Goal: Task Accomplishment & Management: Manage account settings

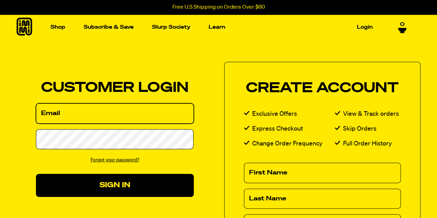
click at [155, 112] on input "Email" at bounding box center [115, 113] width 158 height 20
type input "[EMAIL_ADDRESS][DOMAIN_NAME]"
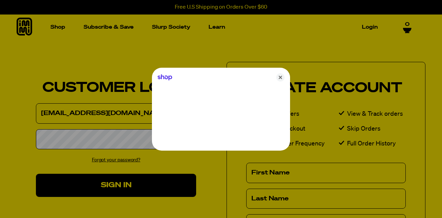
click at [125, 137] on div at bounding box center [221, 109] width 442 height 218
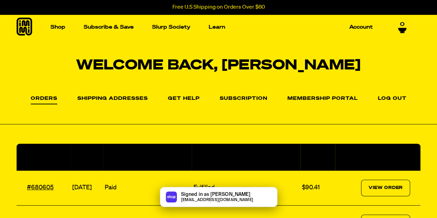
click at [243, 95] on li "Subscription" at bounding box center [244, 98] width 48 height 10
click at [243, 96] on link "Subscription" at bounding box center [244, 100] width 48 height 8
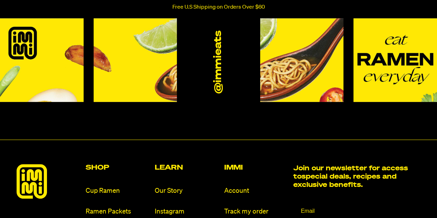
scroll to position [104, 0]
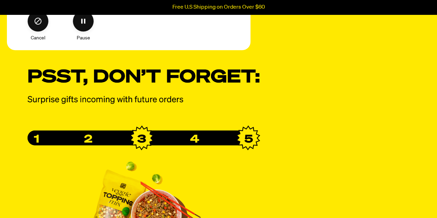
scroll to position [377, 0]
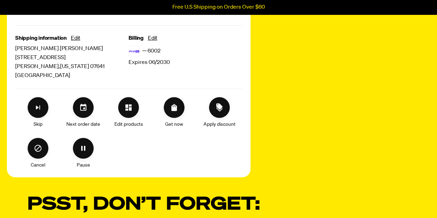
scroll to position [204, 0]
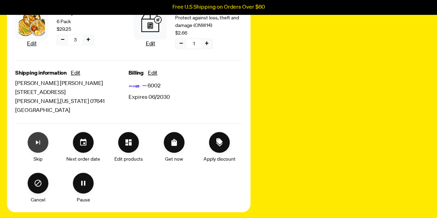
click at [38, 142] on icon "Skip subscription" at bounding box center [38, 142] width 4 height 4
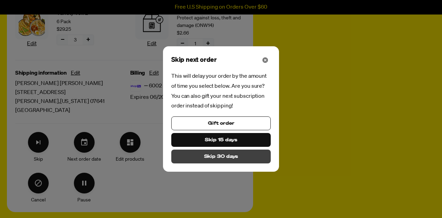
click at [217, 155] on span "Skip 30 days" at bounding box center [221, 157] width 34 height 8
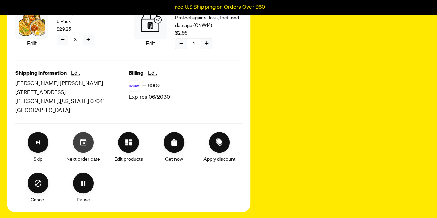
click at [81, 139] on icon "Set your next order date" at bounding box center [83, 141] width 6 height 7
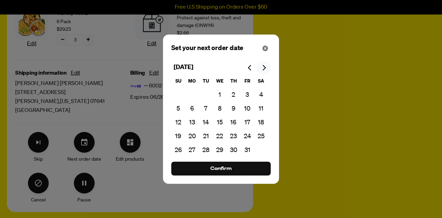
click at [264, 64] on button "Go to next month" at bounding box center [264, 68] width 14 height 14
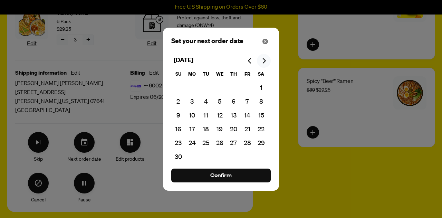
click at [264, 61] on icon "Go to next month" at bounding box center [264, 61] width 3 height 6
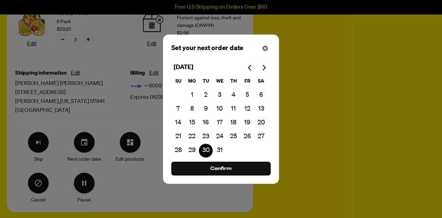
click at [262, 124] on button "20" at bounding box center [261, 123] width 14 height 14
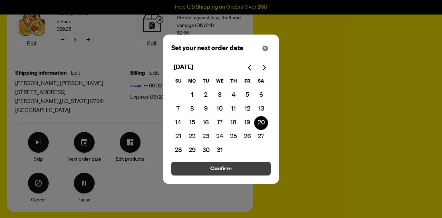
click at [226, 168] on span "Confirm" at bounding box center [220, 169] width 21 height 8
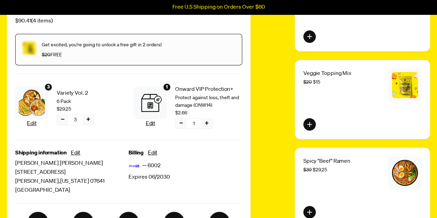
scroll to position [135, 0]
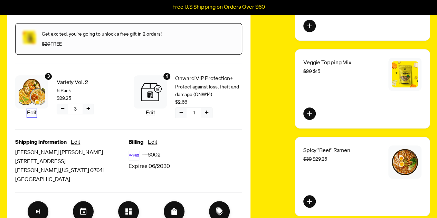
click at [32, 113] on button "Edit" at bounding box center [31, 112] width 9 height 9
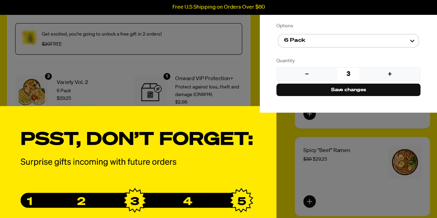
click at [106, 88] on div "Manage product(s) Variety Vol. 2 $29.25 Options 6 Pack Quantity − 3 + Actions S…" at bounding box center [218, 109] width 437 height 428
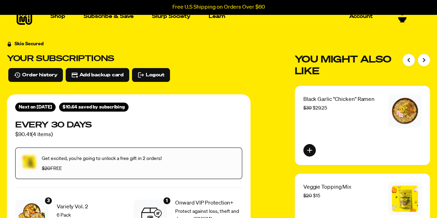
scroll to position [0, 0]
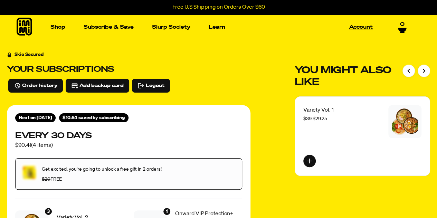
click at [360, 27] on link "Account" at bounding box center [360, 27] width 29 height 11
